Goal: Transaction & Acquisition: Book appointment/travel/reservation

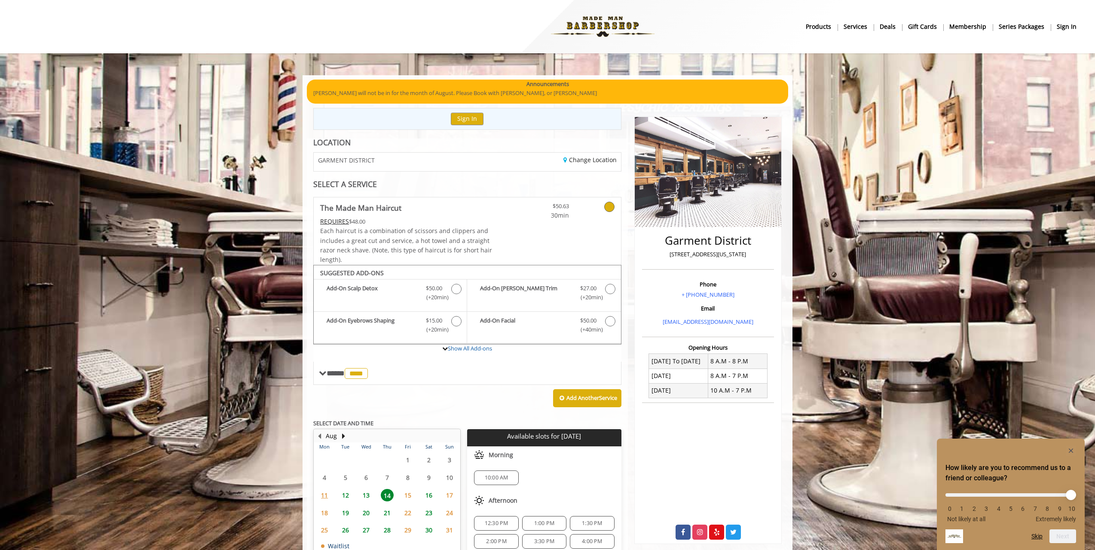
scroll to position [62, 0]
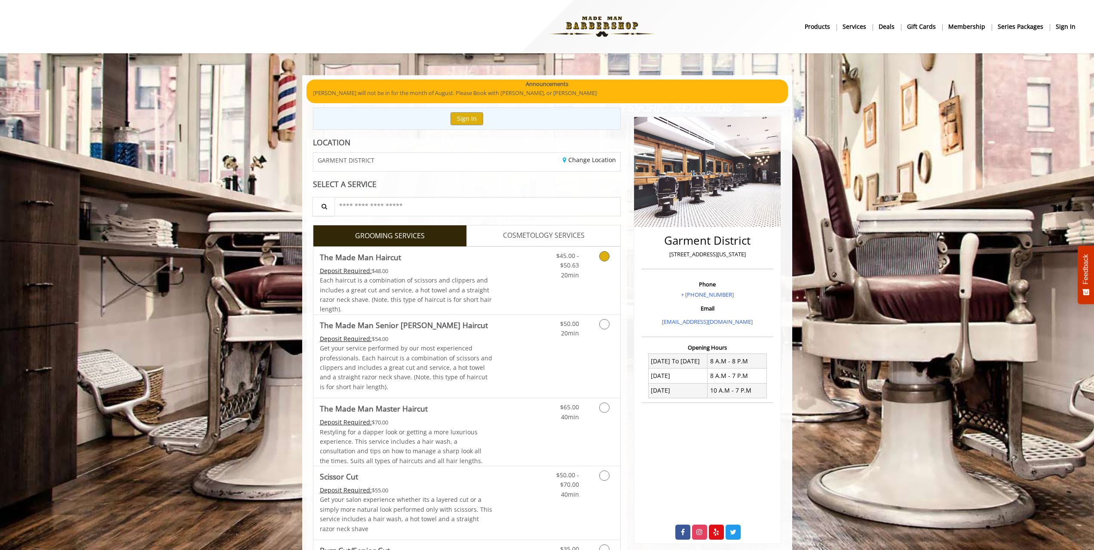
click at [436, 279] on span "Each haircut is a combination of scissors and clippers and includes a great cut…" at bounding box center [406, 294] width 172 height 37
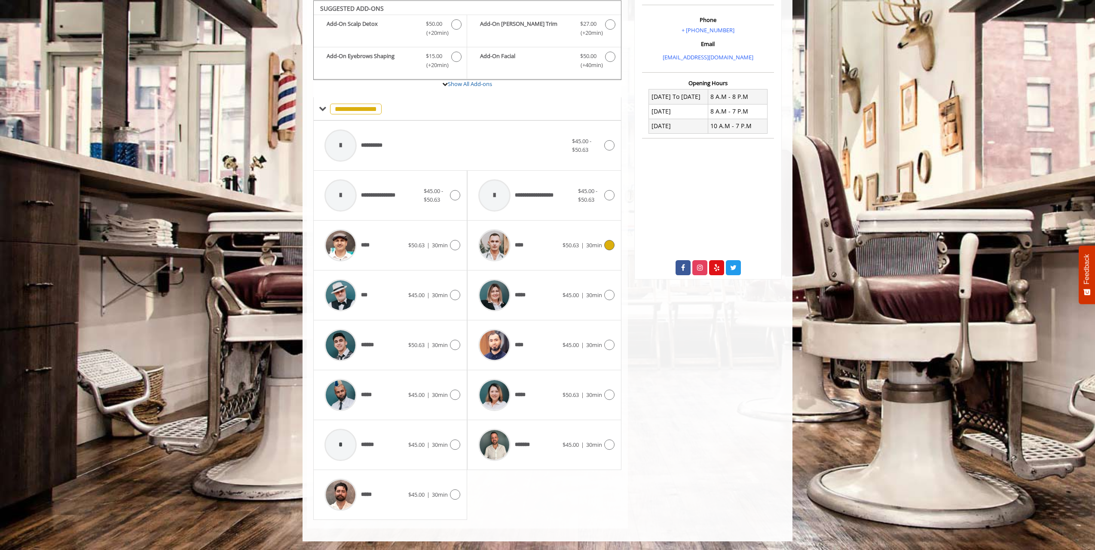
click at [514, 239] on div at bounding box center [494, 245] width 41 height 41
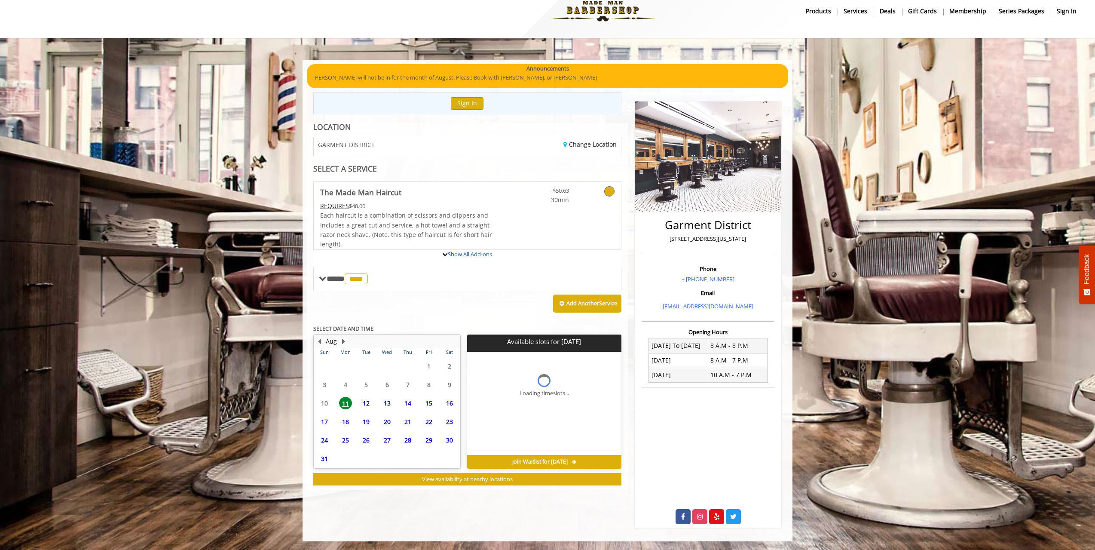
scroll to position [15, 0]
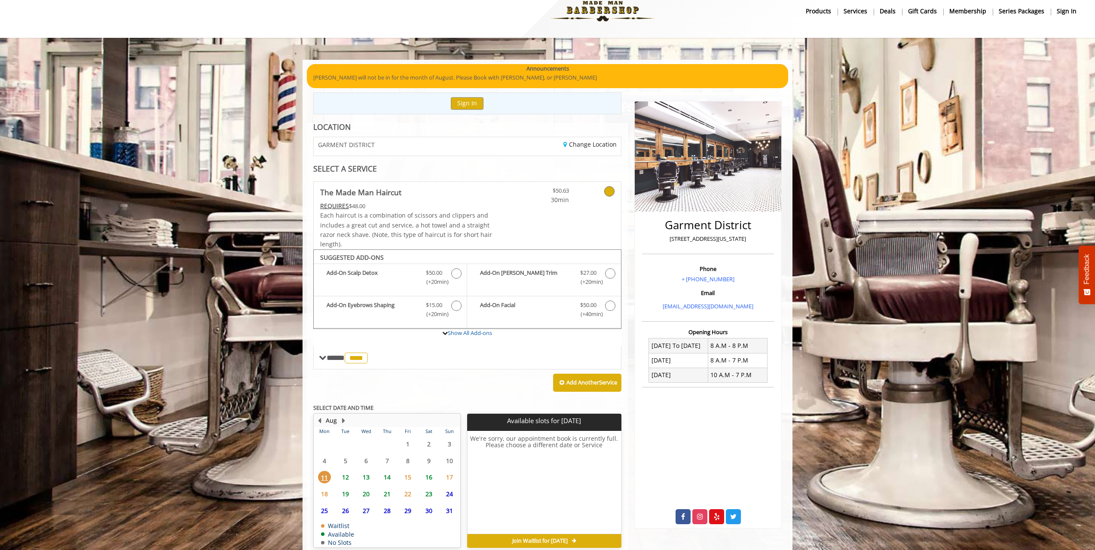
click at [392, 479] on span "14" at bounding box center [387, 477] width 13 height 12
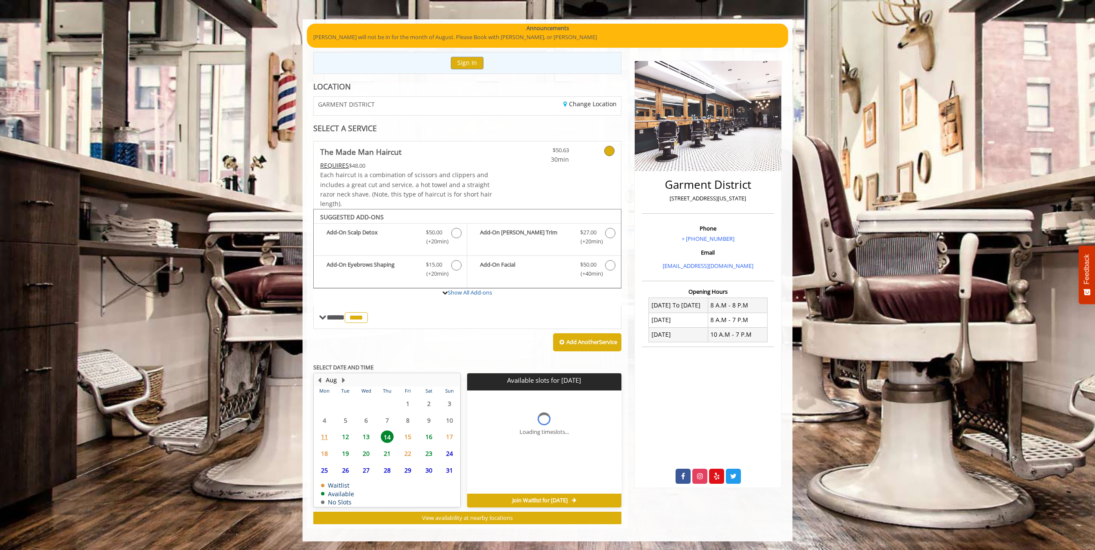
scroll to position [62, 0]
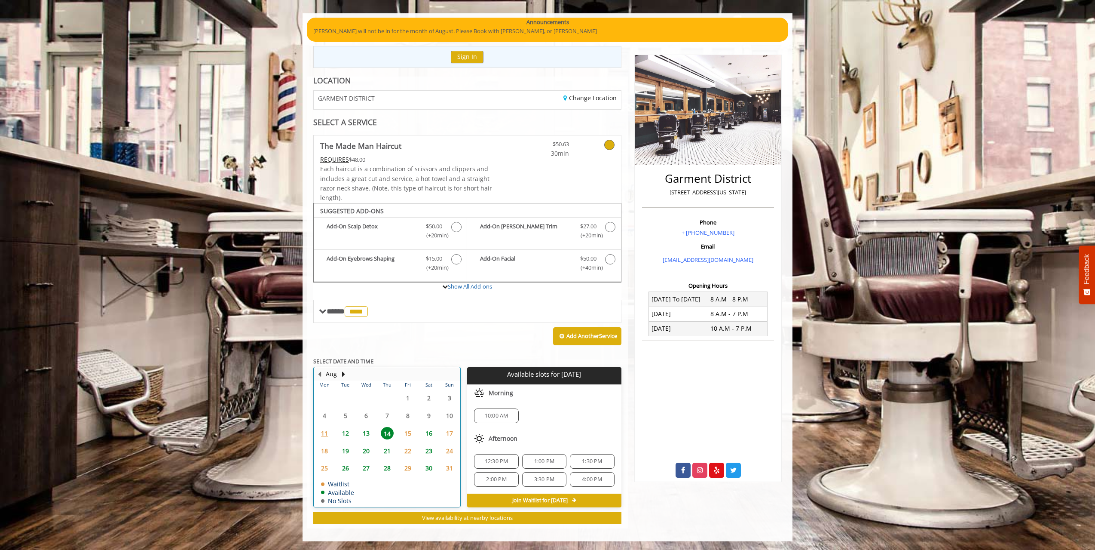
click at [369, 439] on td "13" at bounding box center [366, 433] width 21 height 18
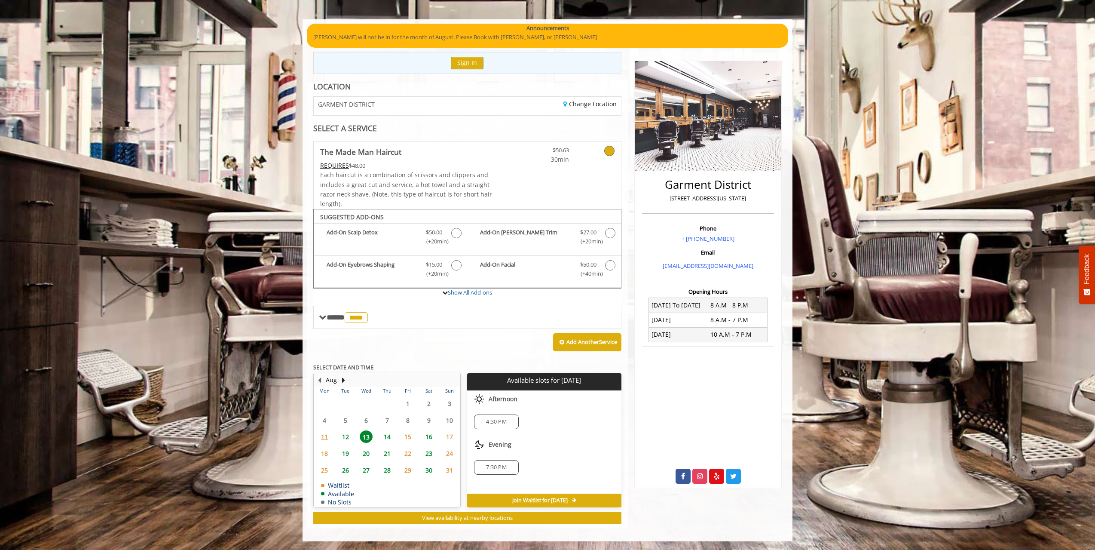
click at [349, 435] on span "12" at bounding box center [345, 436] width 13 height 12
click at [386, 437] on span "14" at bounding box center [387, 436] width 13 height 12
